Goal: Navigation & Orientation: Find specific page/section

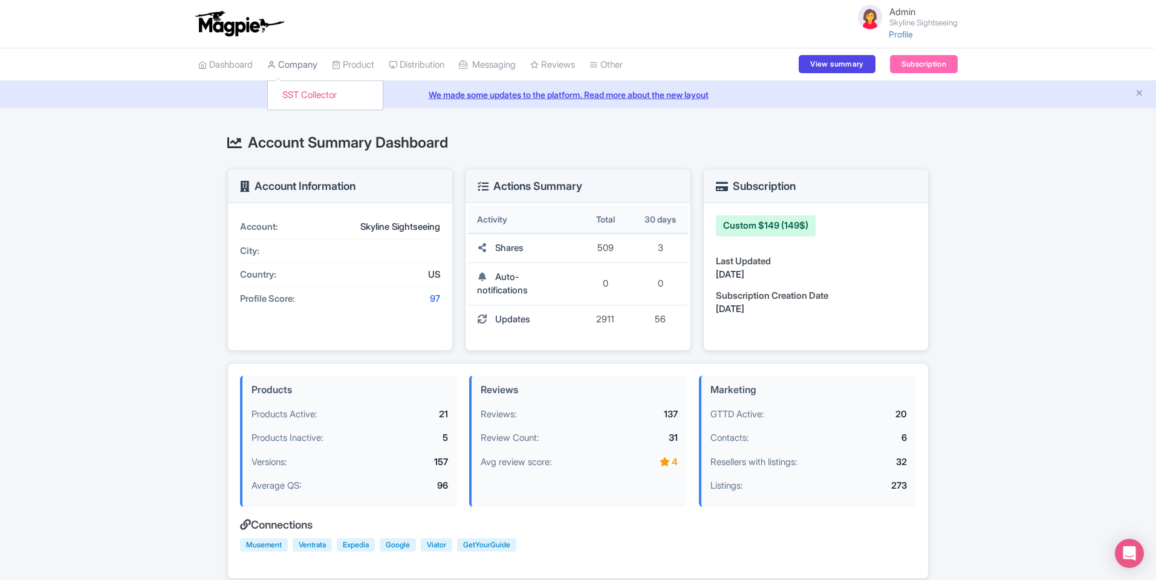
click at [288, 68] on link "Company" at bounding box center [292, 64] width 50 height 33
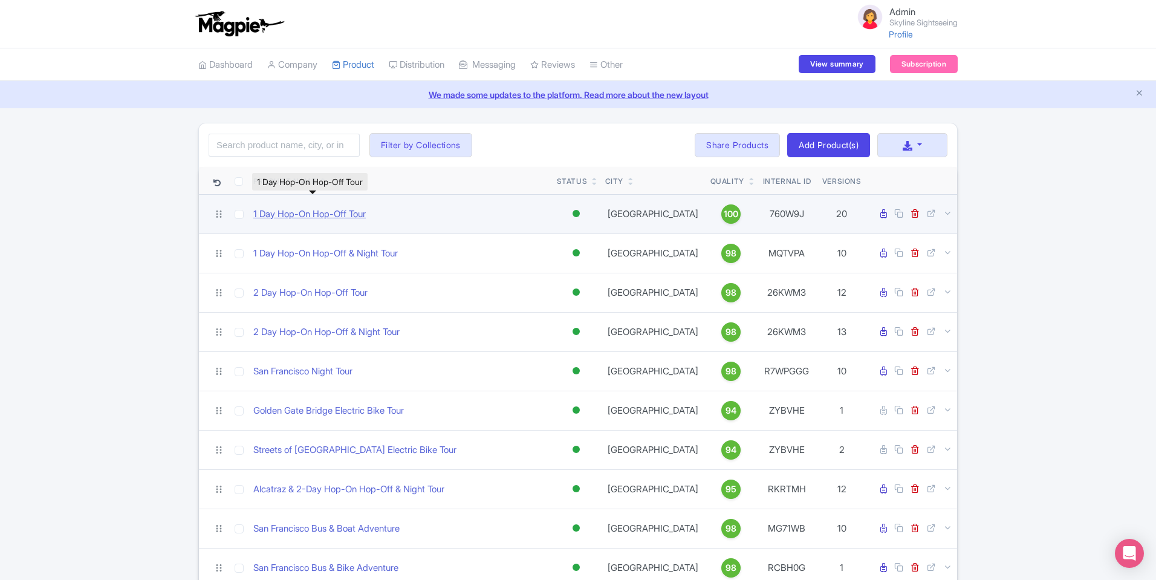
click at [298, 215] on link "1 Day Hop-On Hop-Off Tour" at bounding box center [309, 214] width 112 height 14
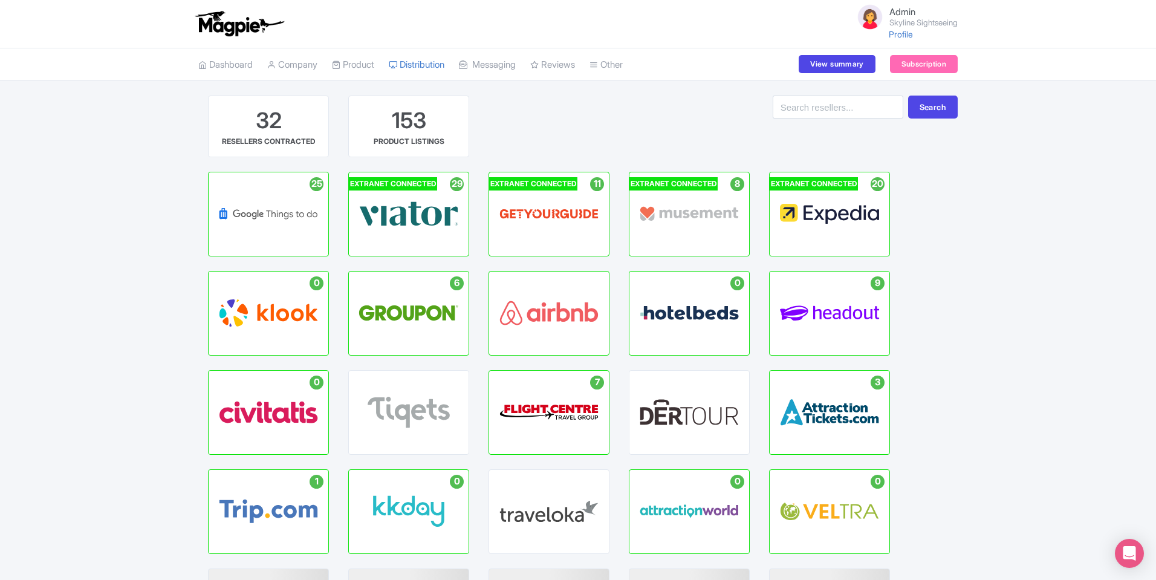
click at [805, 305] on div "Active Listings : 9 HEADOUT HUB" at bounding box center [830, 312] width 120 height 83
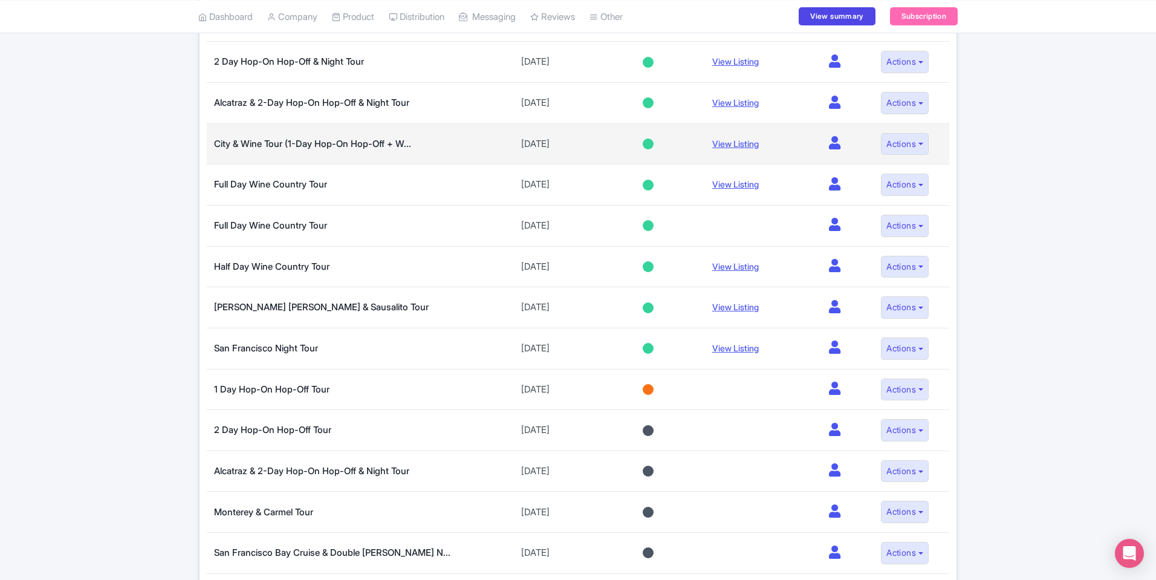
scroll to position [36, 0]
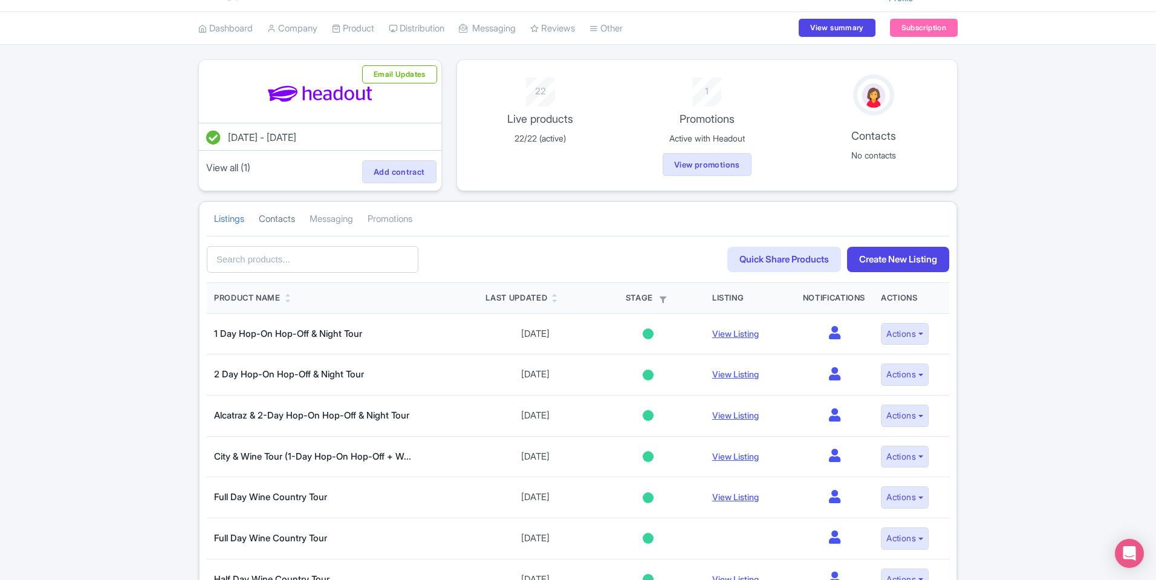
click at [272, 215] on link "Contacts" at bounding box center [277, 219] width 36 height 33
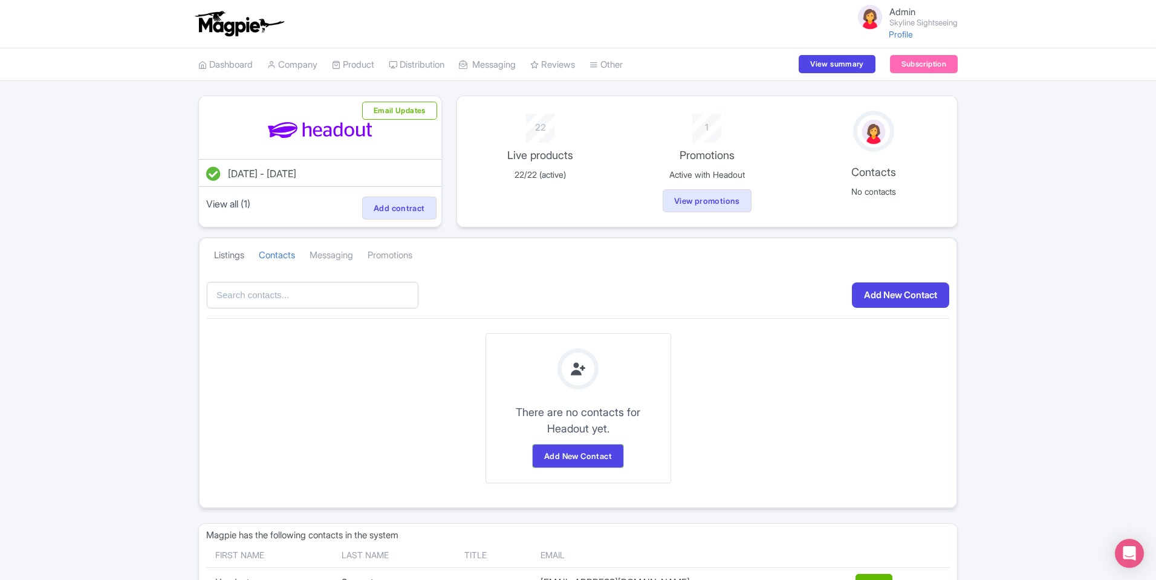
click at [227, 261] on link "Listings" at bounding box center [229, 255] width 30 height 33
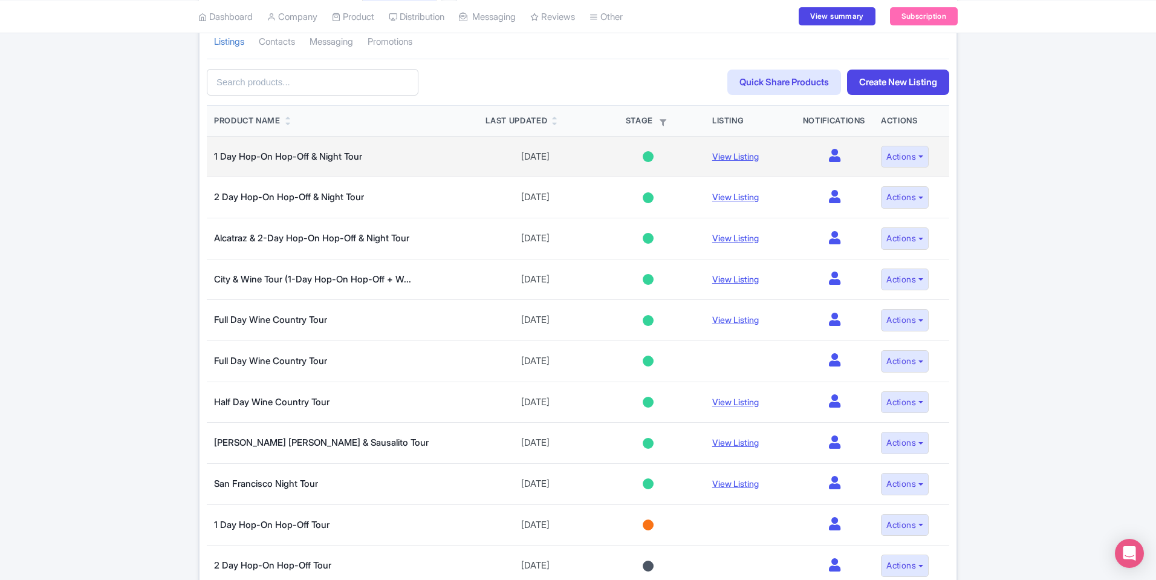
scroll to position [109, 0]
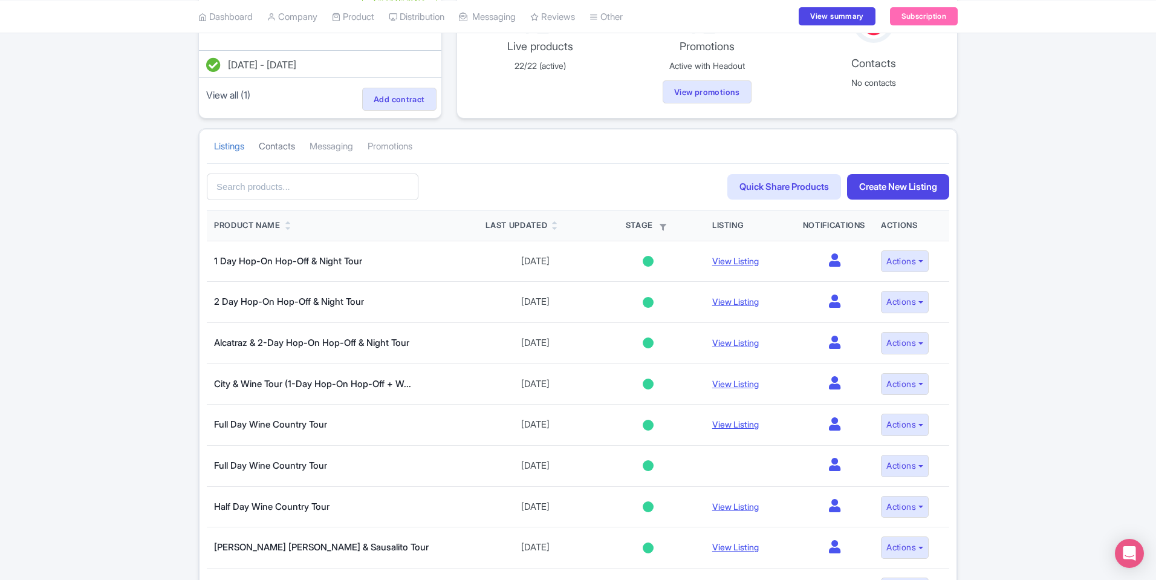
click at [292, 150] on link "Contacts" at bounding box center [277, 146] width 36 height 33
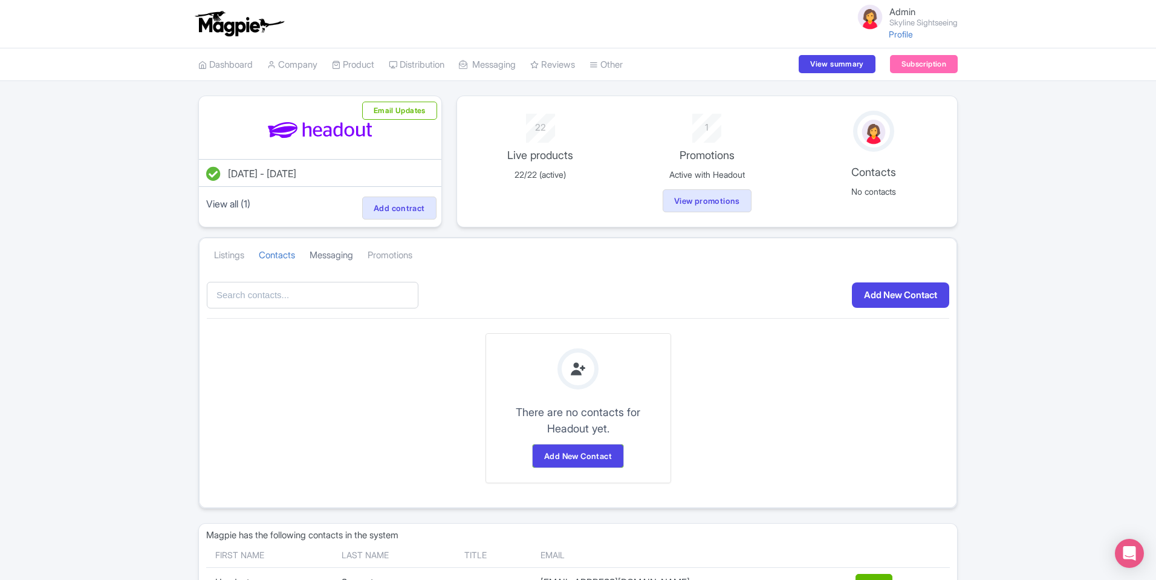
click at [332, 257] on link "Messaging" at bounding box center [332, 255] width 44 height 33
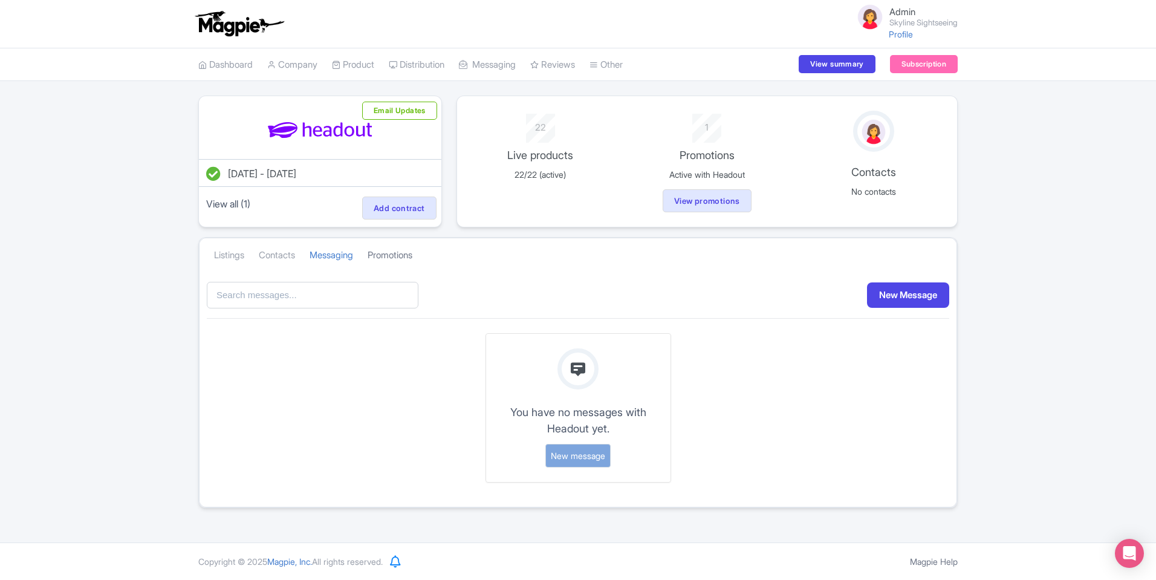
click at [407, 264] on link "Promotions" at bounding box center [390, 255] width 45 height 33
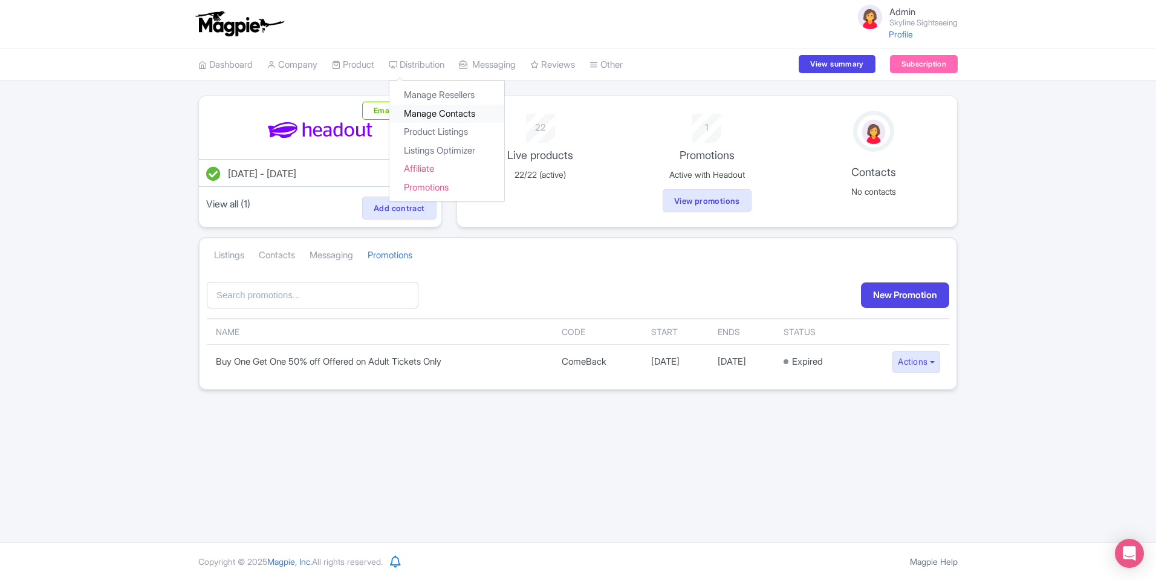
click at [447, 118] on link "Manage Contacts" at bounding box center [446, 114] width 115 height 19
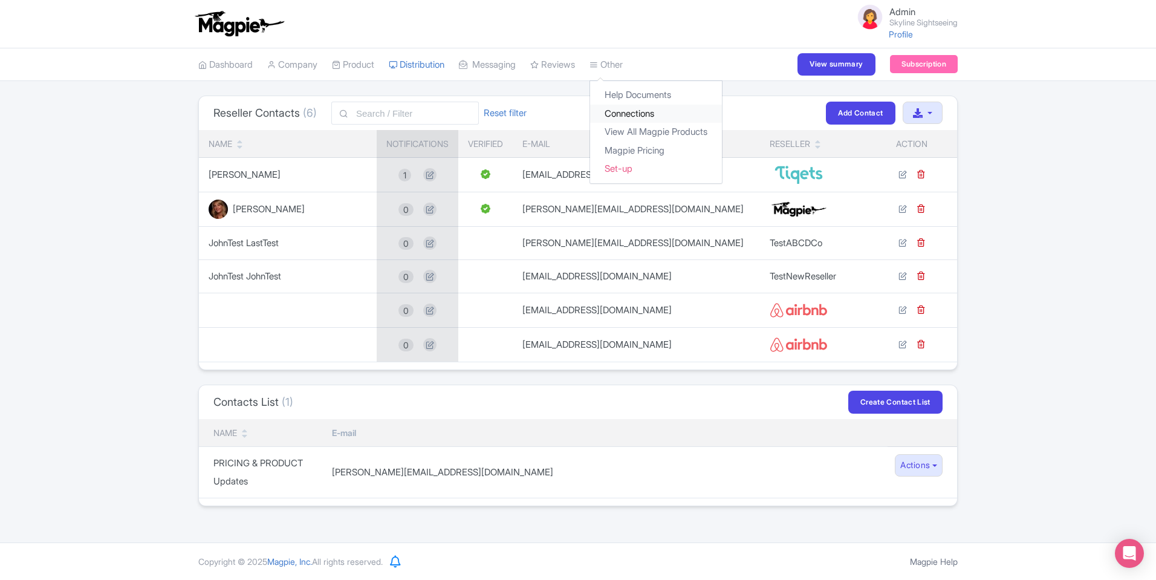
click at [640, 113] on link "Connections" at bounding box center [656, 114] width 132 height 19
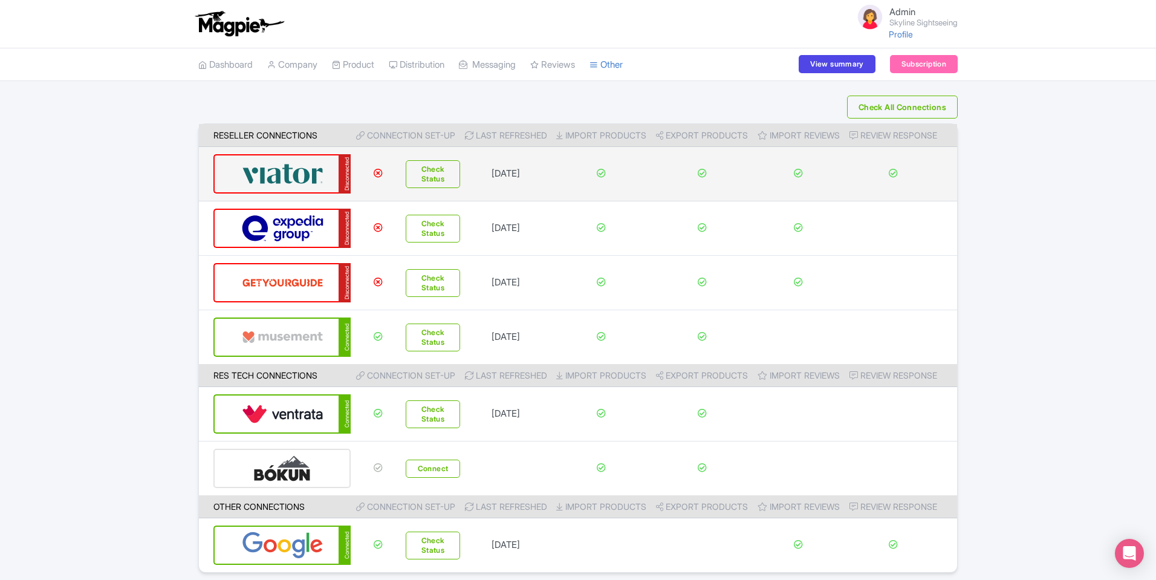
click at [322, 181] on img at bounding box center [283, 173] width 82 height 37
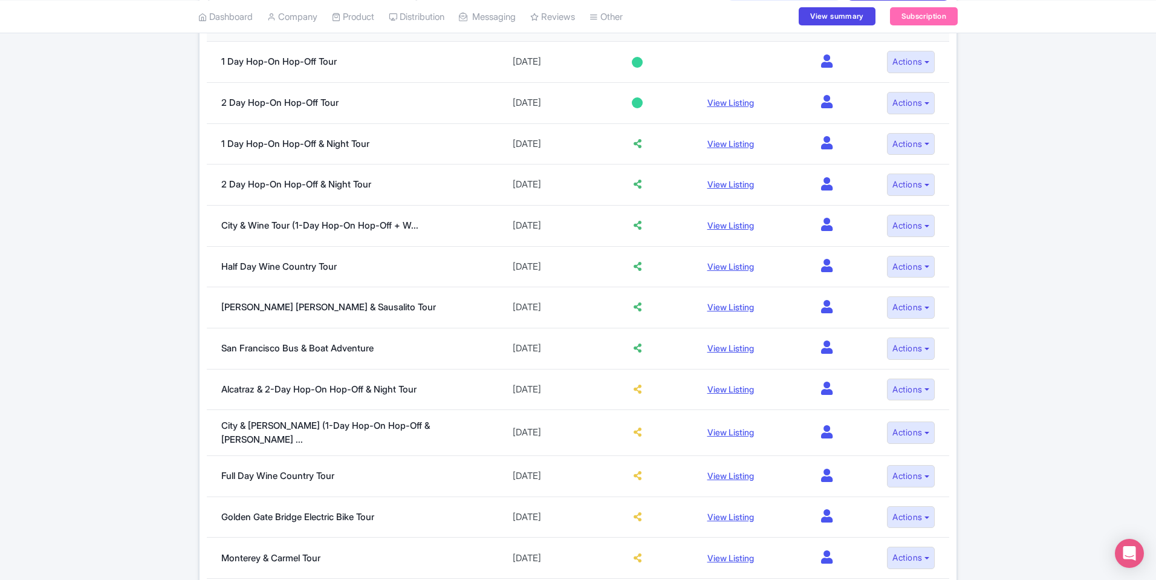
scroll to position [435, 0]
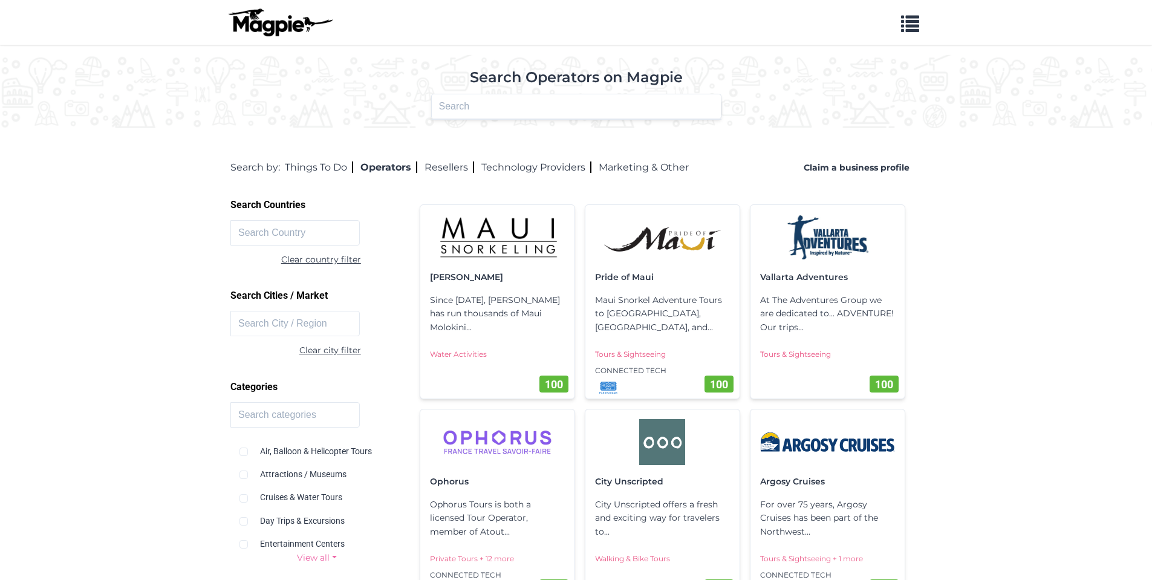
click at [502, 431] on img at bounding box center [497, 442] width 135 height 46
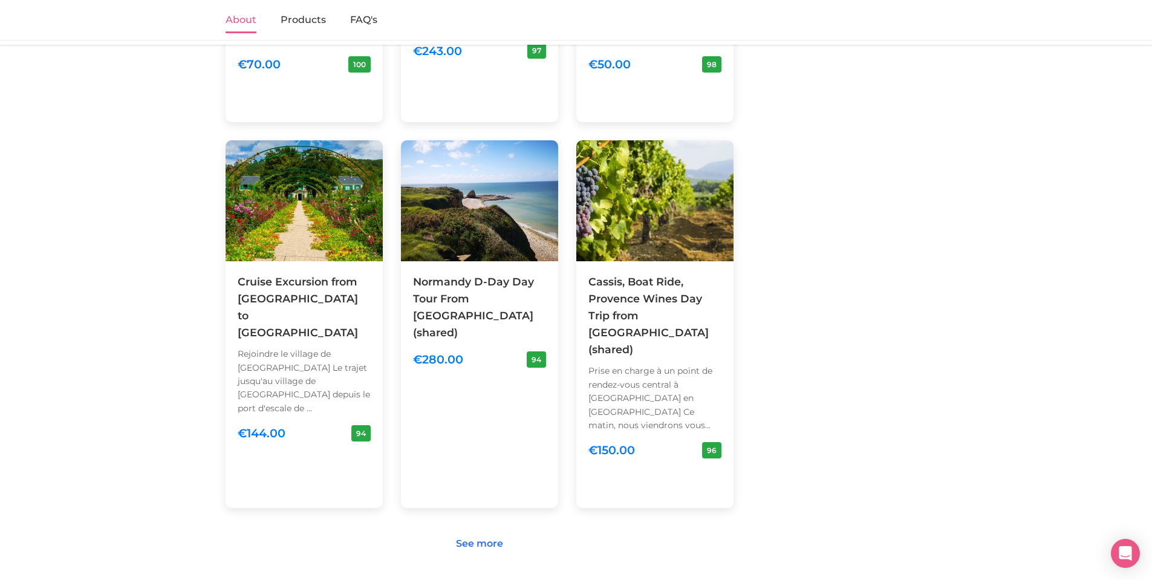
scroll to position [1088, 0]
